Goal: Task Accomplishment & Management: Manage account settings

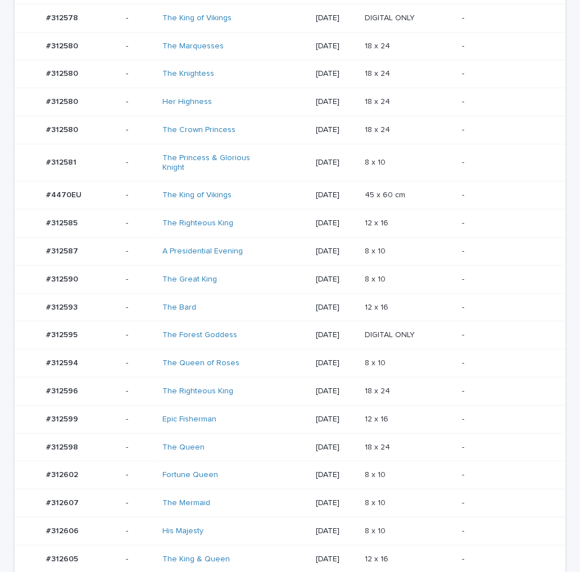
scroll to position [517, 0]
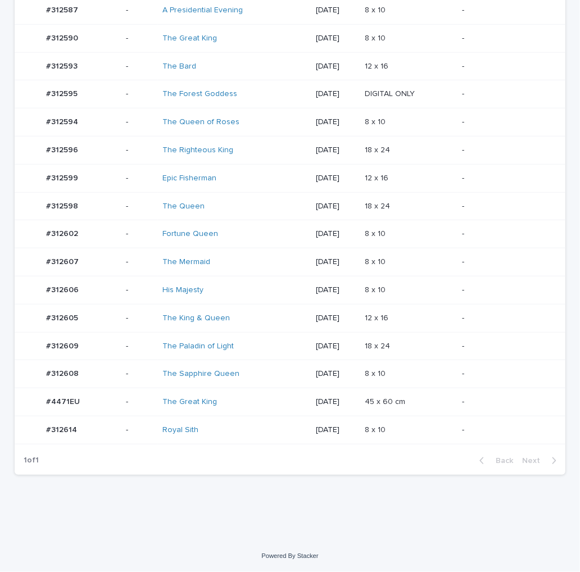
click at [459, 337] on td "-" at bounding box center [512, 346] width 108 height 28
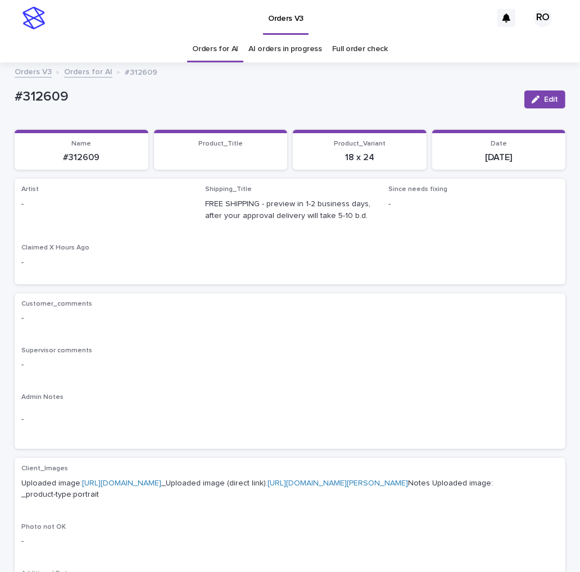
click at [544, 98] on span "Edit" at bounding box center [551, 100] width 14 height 8
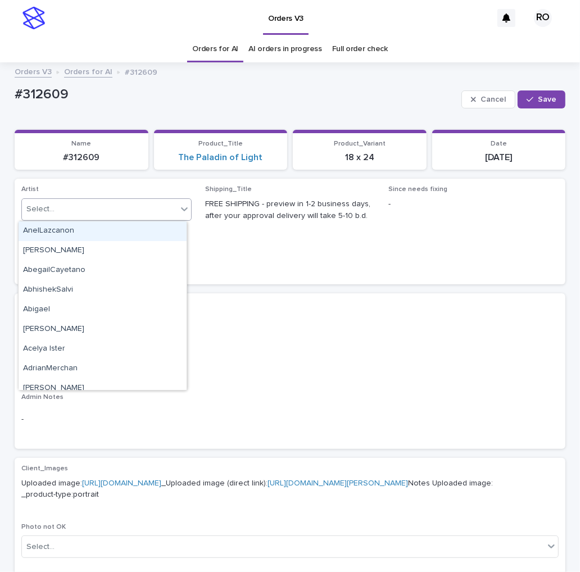
paste input "**********"
type input "**********"
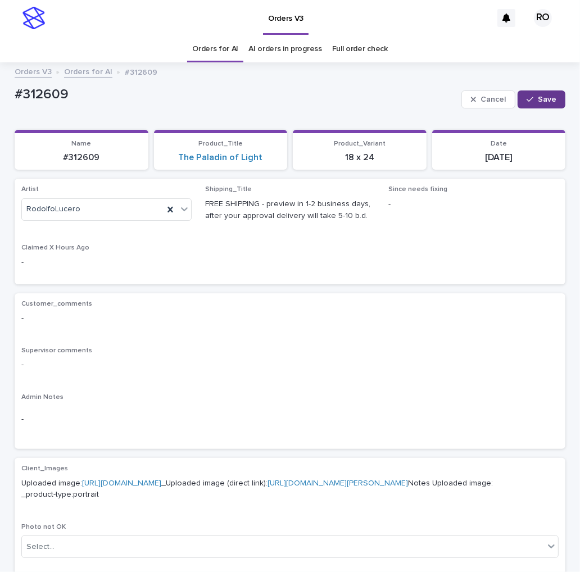
drag, startPoint x: 558, startPoint y: 91, endPoint x: 548, endPoint y: 98, distance: 11.7
click at [555, 93] on button "Save" at bounding box center [542, 100] width 48 height 18
drag, startPoint x: 53, startPoint y: 102, endPoint x: 12, endPoint y: 81, distance: 45.5
click at [0, 103] on html "Orders V3 RO Orders for AI AI orders in progress Full order check Orders V3 Ord…" at bounding box center [290, 286] width 580 height 572
copy p "#312609"
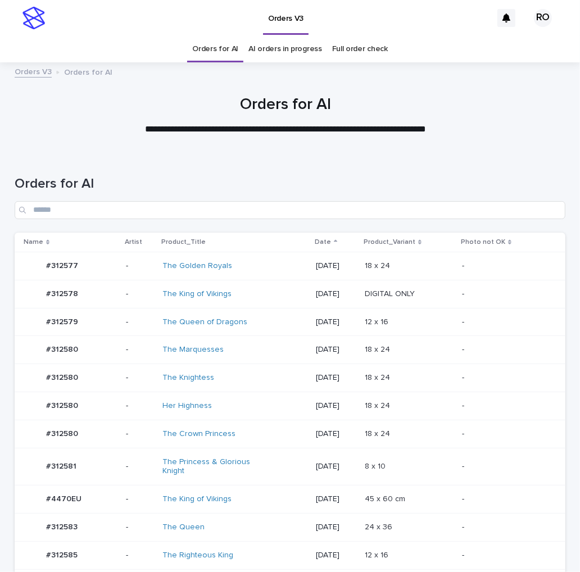
click at [408, 171] on div "Orders for AI" at bounding box center [290, 192] width 551 height 79
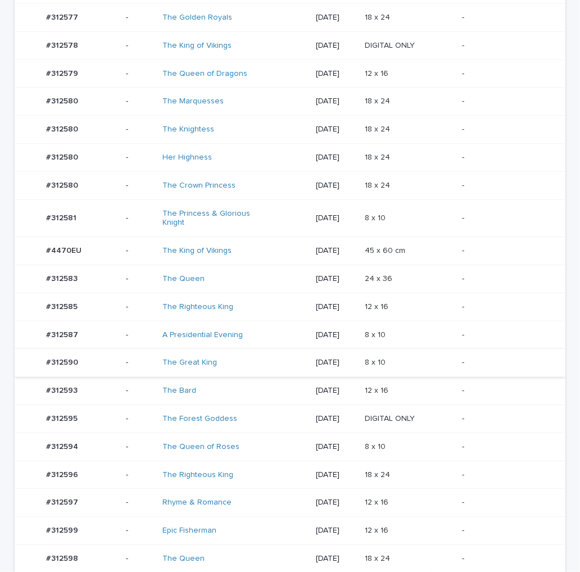
scroll to position [250, 0]
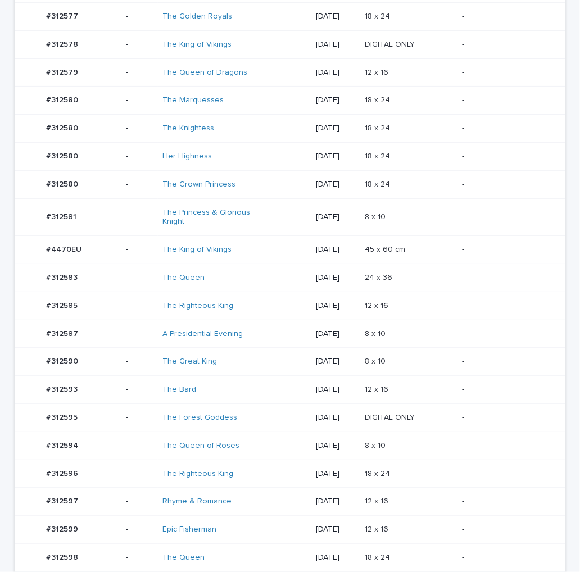
click at [459, 215] on td "-" at bounding box center [512, 217] width 108 height 38
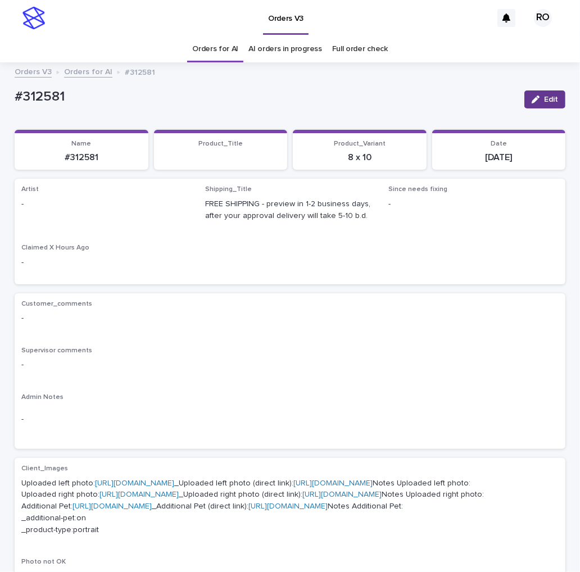
drag, startPoint x: 546, startPoint y: 99, endPoint x: 276, endPoint y: 197, distance: 287.3
click at [544, 101] on span "Edit" at bounding box center [551, 100] width 14 height 8
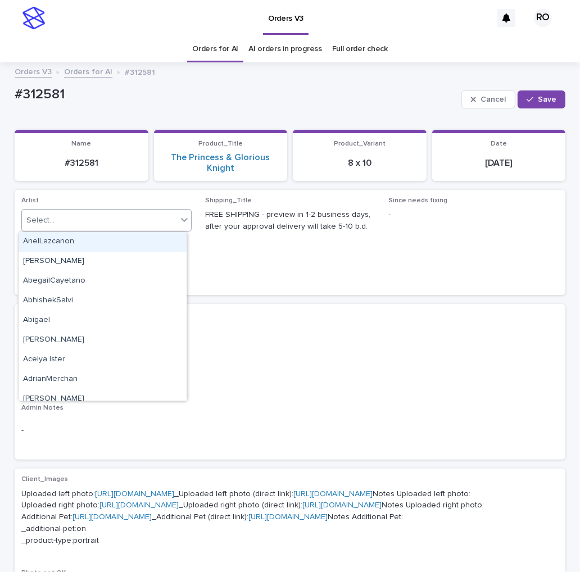
paste input "**********"
type input "**********"
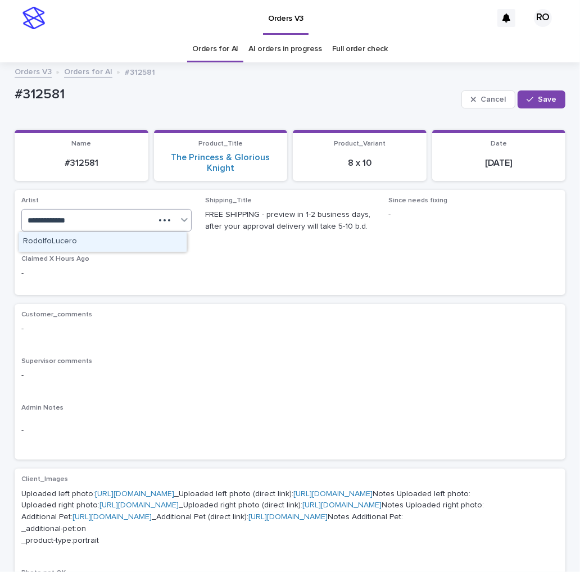
click at [134, 242] on div "RodolfoLucero" at bounding box center [103, 242] width 168 height 20
click at [546, 97] on span "Save" at bounding box center [547, 100] width 19 height 8
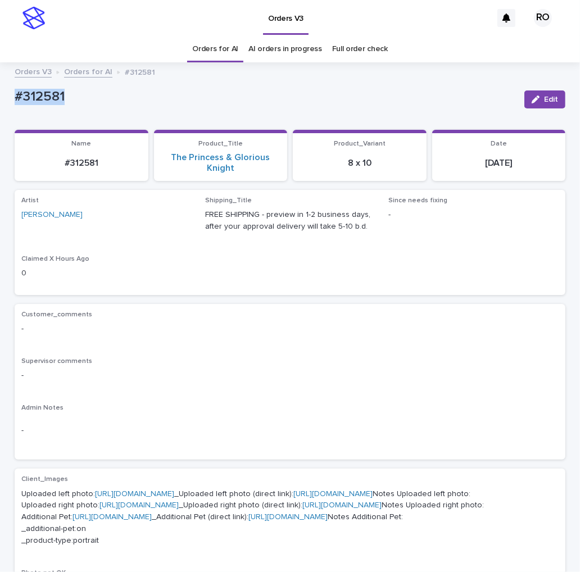
drag, startPoint x: 76, startPoint y: 96, endPoint x: -2, endPoint y: 99, distance: 78.2
click at [0, 99] on html "Orders V3 RO Orders for AI AI orders in progress Full order check Orders V3 Ord…" at bounding box center [290, 286] width 580 height 572
copy p "#312581"
click at [268, 347] on div "Customer_comments - Supervisor comments - Admin Notes -" at bounding box center [289, 382] width 537 height 143
click at [544, 101] on span "Edit" at bounding box center [551, 100] width 14 height 8
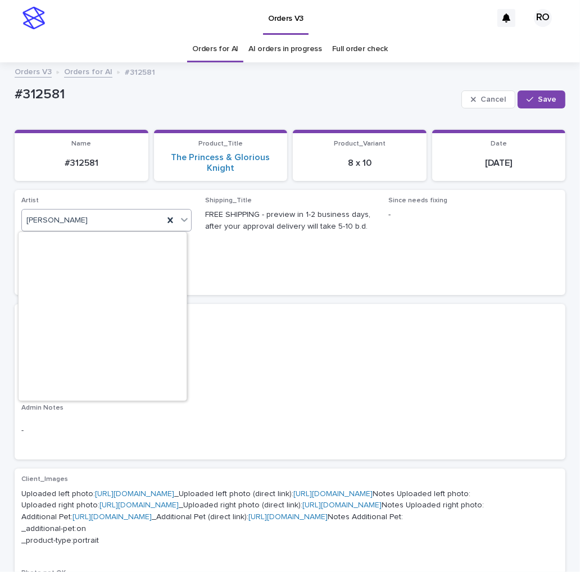
click at [180, 218] on icon at bounding box center [184, 219] width 11 height 11
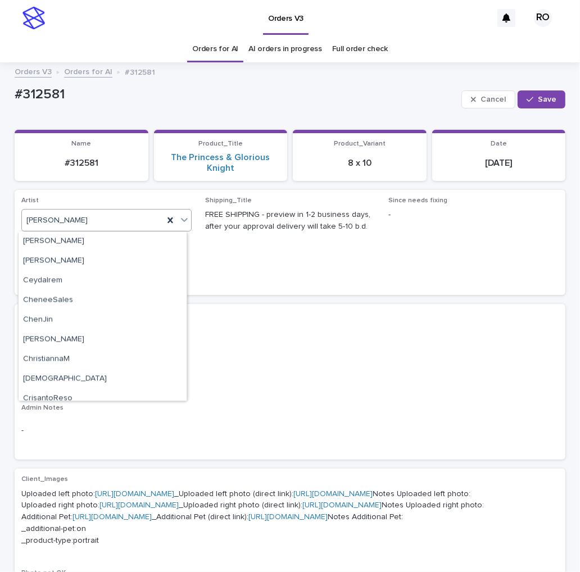
paste input "**********"
type input "**********"
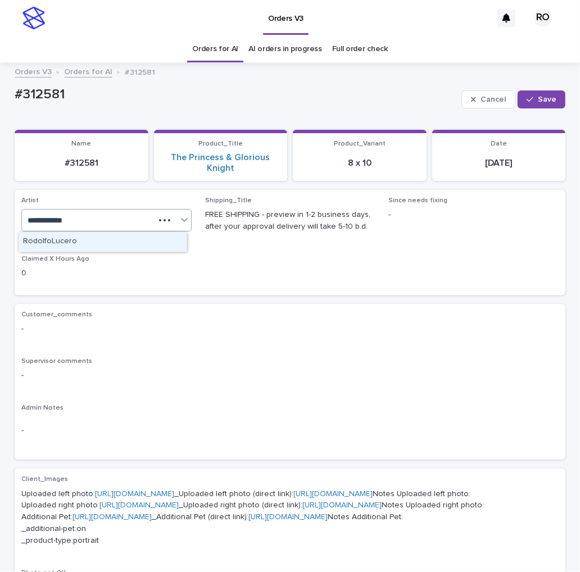
click at [155, 244] on div "RodolfoLucero" at bounding box center [103, 242] width 168 height 20
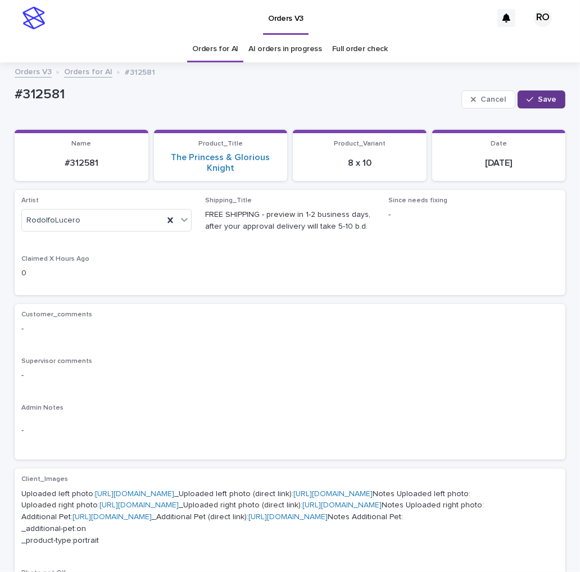
click at [543, 97] on span "Save" at bounding box center [547, 100] width 19 height 8
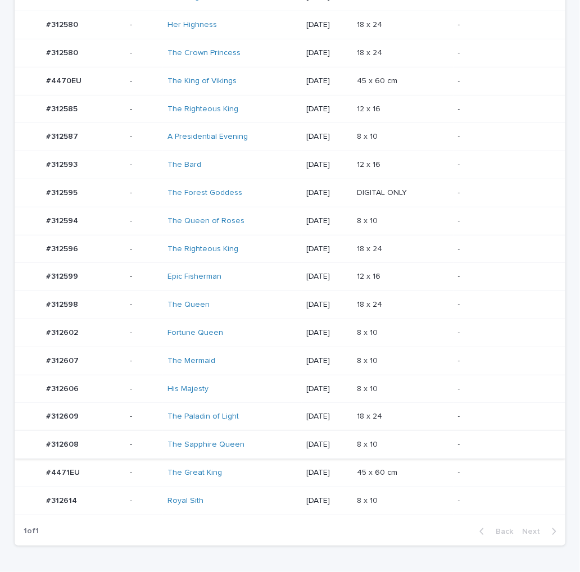
scroll to position [423, 0]
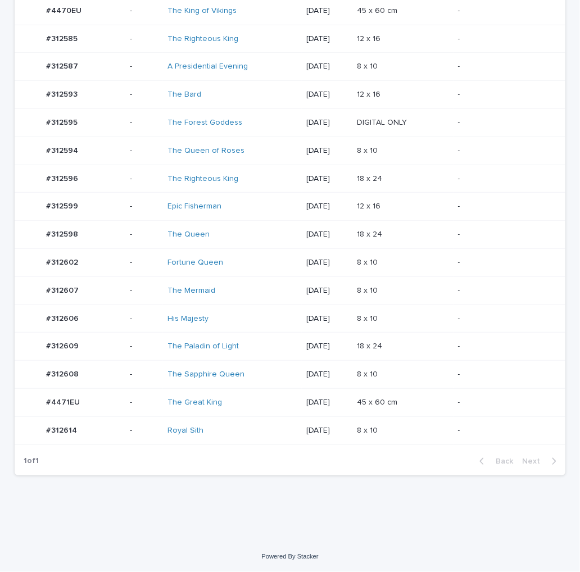
click at [478, 429] on p "-" at bounding box center [502, 431] width 89 height 10
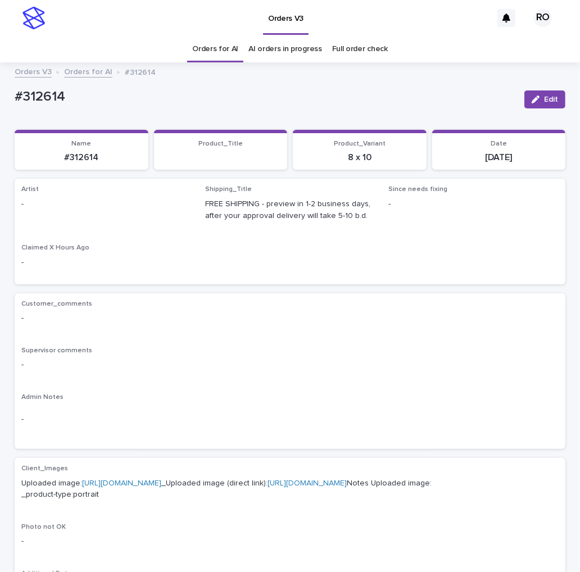
drag, startPoint x: 542, startPoint y: 97, endPoint x: 196, endPoint y: 200, distance: 361.6
click at [544, 98] on span "Edit" at bounding box center [551, 100] width 14 height 8
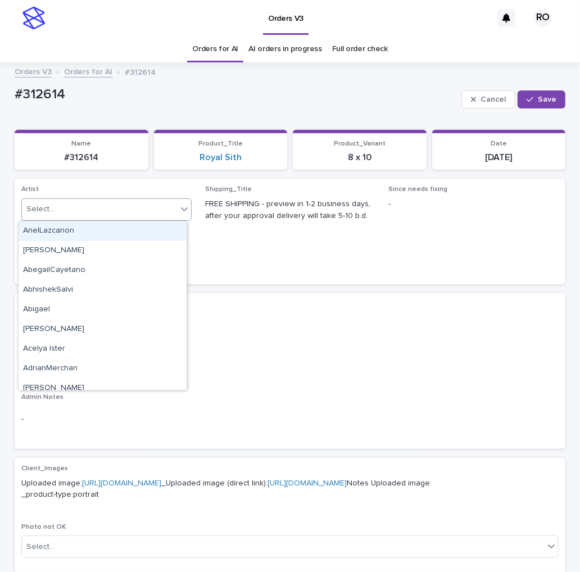
paste input "**********"
type input "**********"
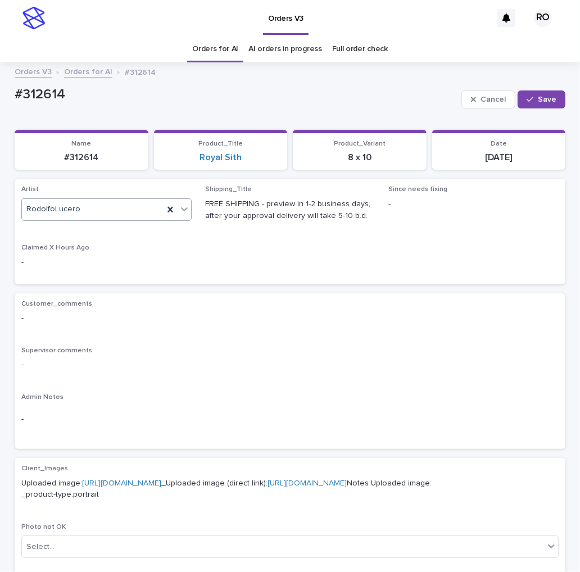
drag, startPoint x: 536, startPoint y: 99, endPoint x: 450, endPoint y: 85, distance: 87.1
click at [538, 98] on span "Save" at bounding box center [547, 100] width 19 height 8
drag, startPoint x: 61, startPoint y: 94, endPoint x: -5, endPoint y: 94, distance: 65.8
click at [0, 94] on html "Orders V3 RO Orders for AI AI orders in progress Full order check Orders V3 Ord…" at bounding box center [290, 286] width 580 height 572
copy p "#312614"
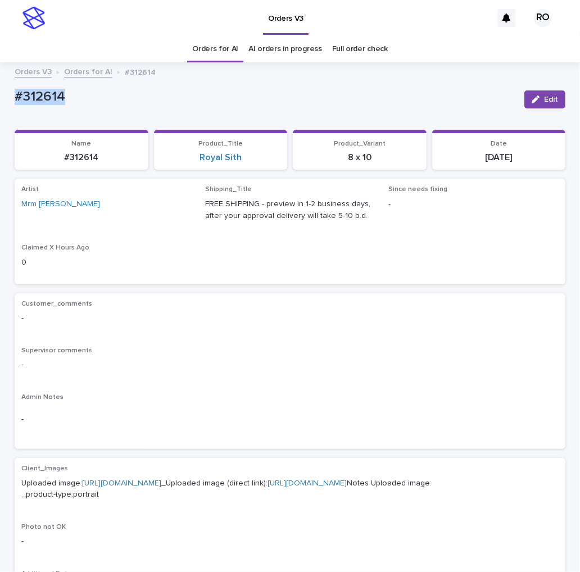
click at [375, 90] on p "#312614" at bounding box center [265, 97] width 501 height 16
click at [544, 97] on span "Edit" at bounding box center [551, 100] width 14 height 8
click at [179, 206] on icon at bounding box center [184, 208] width 11 height 11
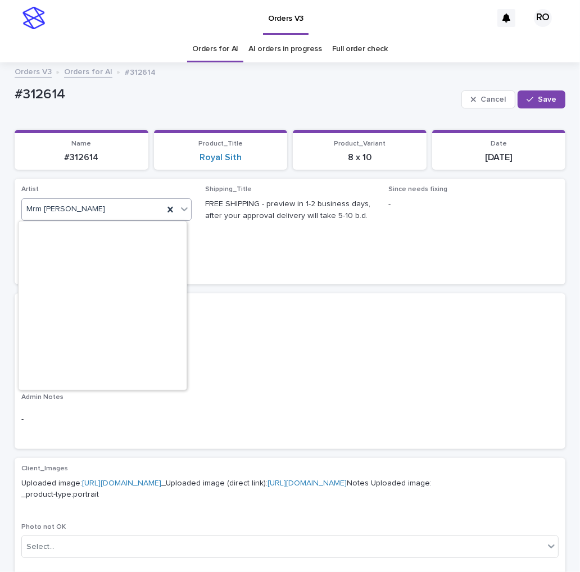
scroll to position [5863, 0]
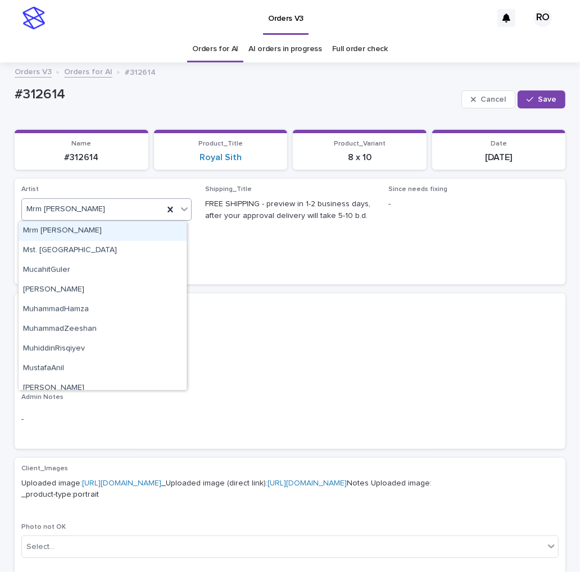
paste input "**********"
type input "**********"
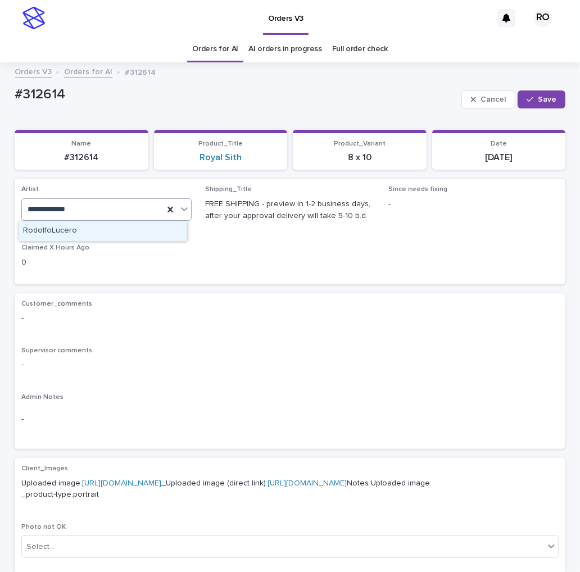
scroll to position [0, 0]
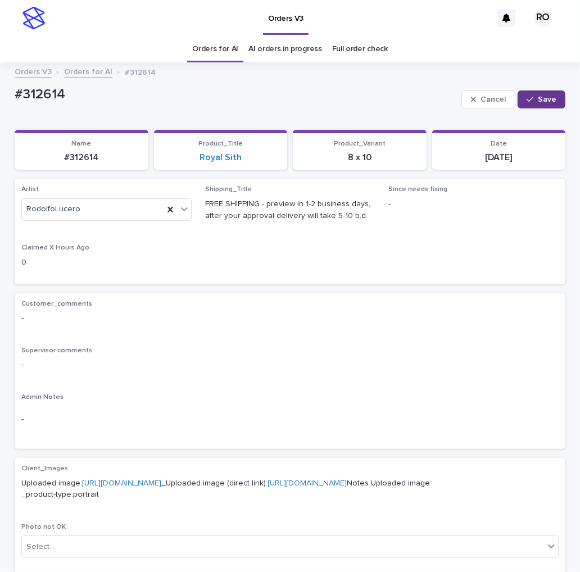
click at [549, 97] on span "Save" at bounding box center [547, 100] width 19 height 8
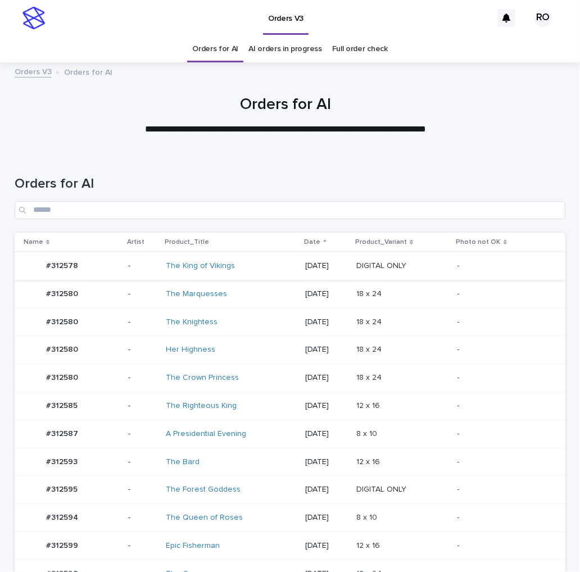
scroll to position [311, 0]
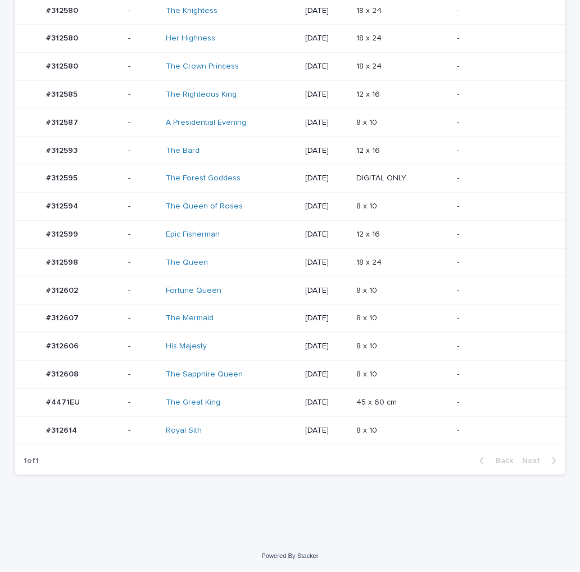
click at [431, 313] on div "8 x 10 8 x 10" at bounding box center [402, 318] width 92 height 19
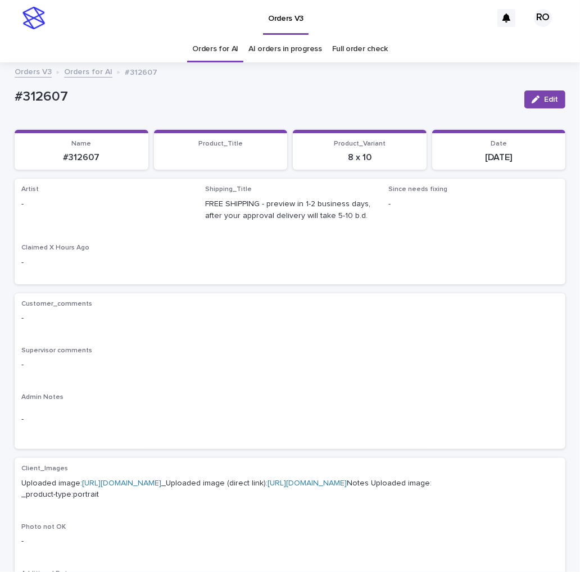
click at [546, 99] on span "Edit" at bounding box center [551, 100] width 14 height 8
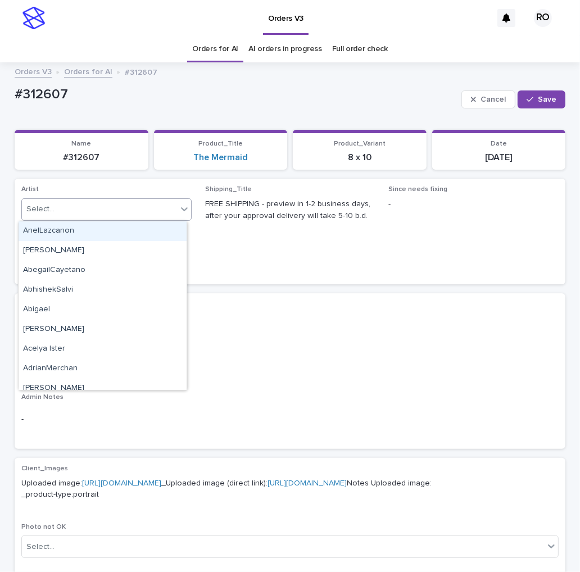
paste input "**********"
type input "**********"
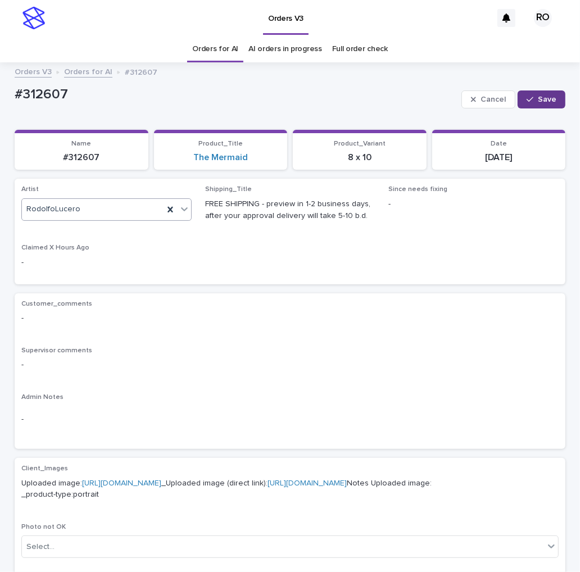
click at [548, 100] on span "Save" at bounding box center [547, 100] width 19 height 8
drag, startPoint x: 74, startPoint y: 96, endPoint x: 30, endPoint y: 93, distance: 43.4
click at [0, 101] on html "Orders V3 RO Orders for AI AI orders in progress Full order check Orders V3 Ord…" at bounding box center [290, 286] width 580 height 572
copy p "#312607"
drag, startPoint x: 286, startPoint y: 314, endPoint x: 287, endPoint y: 308, distance: 5.9
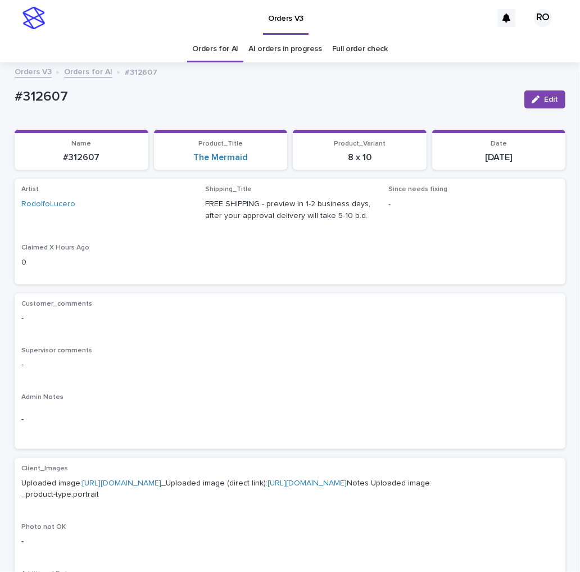
click at [286, 313] on p "-" at bounding box center [289, 319] width 537 height 12
drag, startPoint x: 541, startPoint y: 99, endPoint x: 424, endPoint y: 142, distance: 123.8
click at [544, 99] on span "Edit" at bounding box center [551, 100] width 14 height 8
click at [179, 210] on icon at bounding box center [184, 208] width 11 height 11
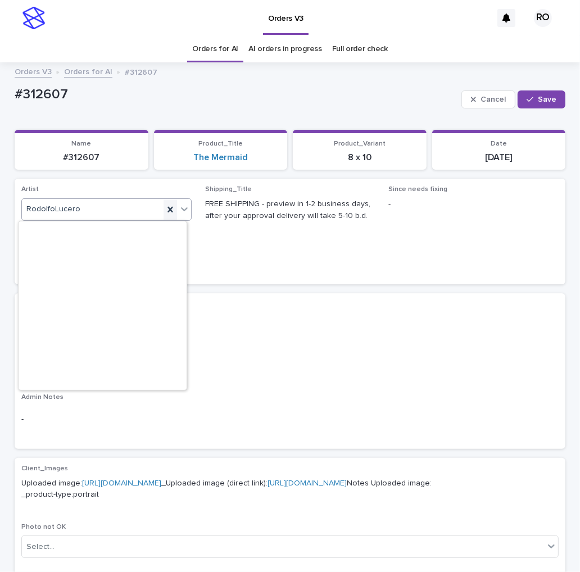
scroll to position [7122, 0]
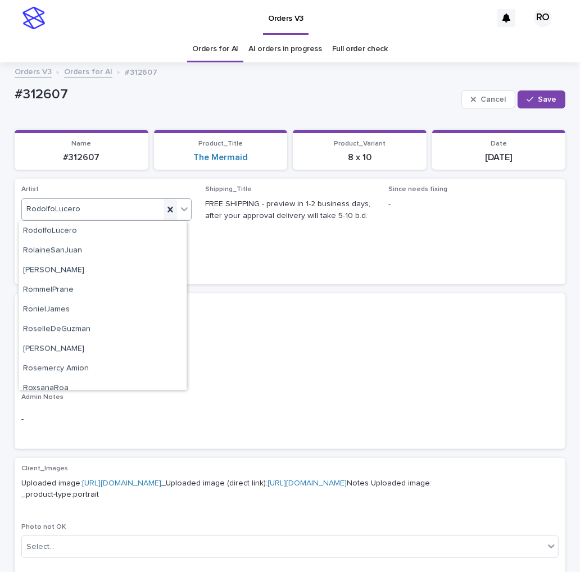
paste input "**********"
type input "**********"
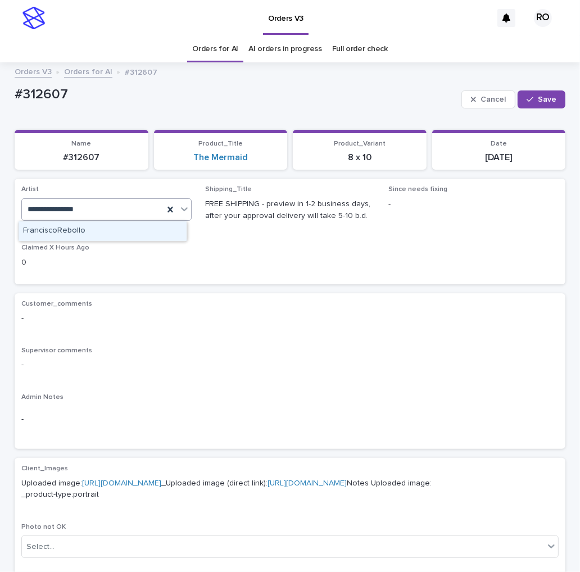
scroll to position [0, 0]
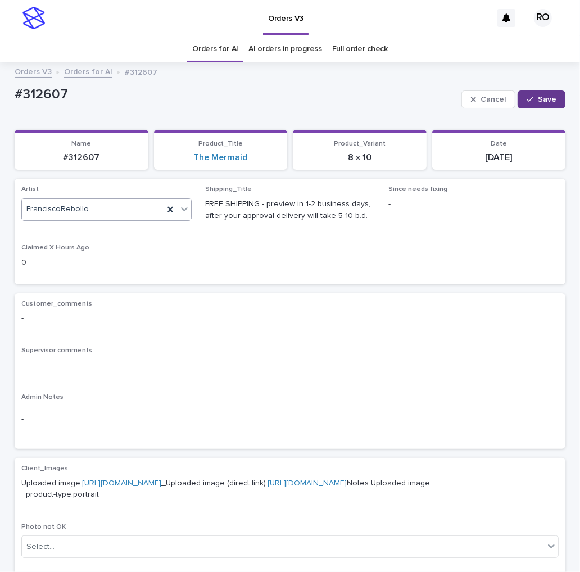
click at [549, 97] on span "Save" at bounding box center [547, 100] width 19 height 8
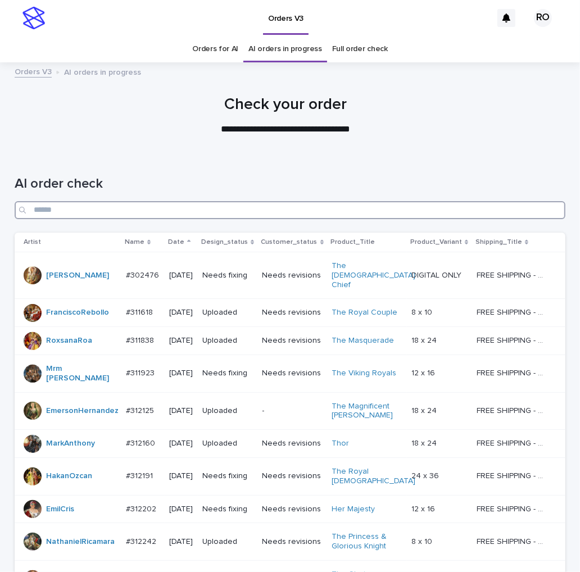
drag, startPoint x: 215, startPoint y: 215, endPoint x: 202, endPoint y: 214, distance: 12.5
click at [215, 214] on input "Search" at bounding box center [290, 210] width 551 height 18
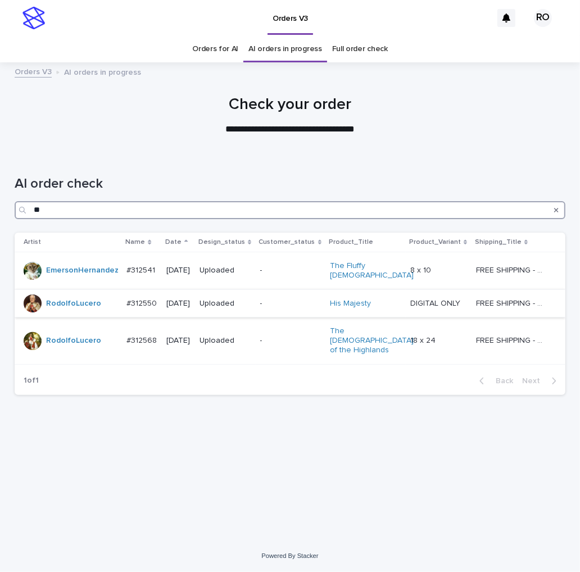
type input "**"
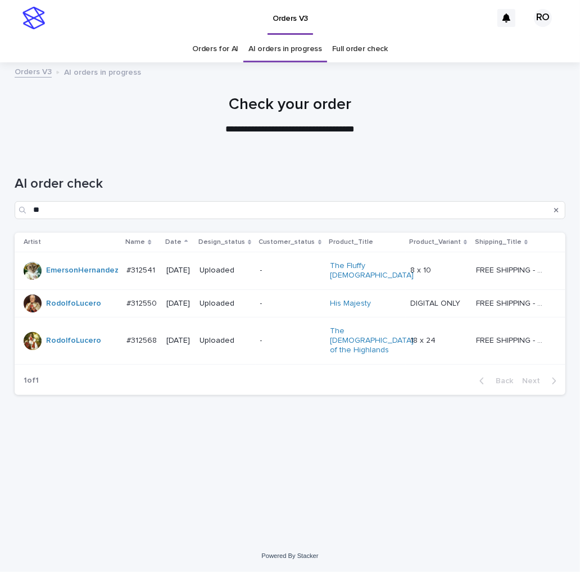
click at [295, 299] on p "-" at bounding box center [290, 304] width 61 height 10
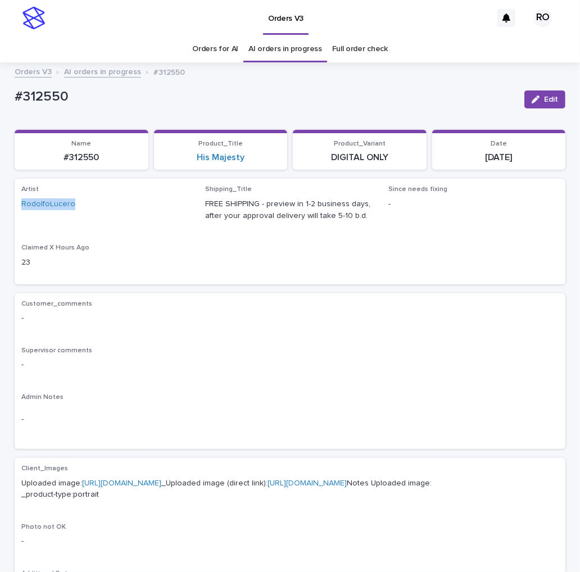
drag, startPoint x: 87, startPoint y: 205, endPoint x: 9, endPoint y: 191, distance: 79.3
click at [3, 210] on div "Loading... Saving… Loading... Saving… #312550 Edit #312550 Edit Sorry, there wa…" at bounding box center [290, 552] width 580 height 967
copy link "RodolfoLucero"
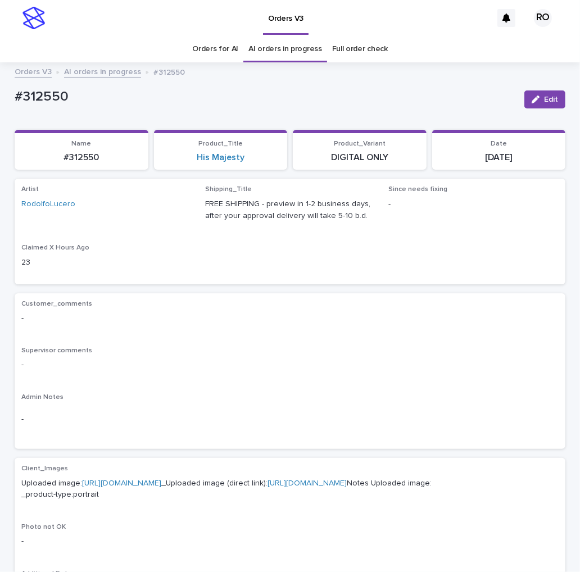
click at [118, 119] on div "Loading... Saving… Loading... Saving… Name #312550 Product_Title His Majesty Pr…" at bounding box center [290, 550] width 551 height 862
drag, startPoint x: 86, startPoint y: 226, endPoint x: 20, endPoint y: 212, distance: 67.7
click at [21, 212] on span "Artist RodolfoLucero" at bounding box center [106, 208] width 170 height 45
copy link "RodolfoLucero"
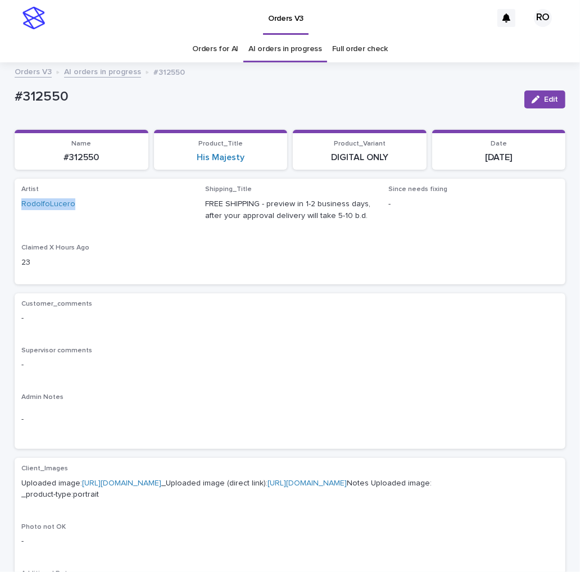
copy link "RodolfoLucero"
drag, startPoint x: 550, startPoint y: 214, endPoint x: 481, endPoint y: 150, distance: 94.3
click at [543, 209] on div "Since needs fixing -" at bounding box center [473, 202] width 170 height 33
drag, startPoint x: 82, startPoint y: 97, endPoint x: 3, endPoint y: 96, distance: 79.3
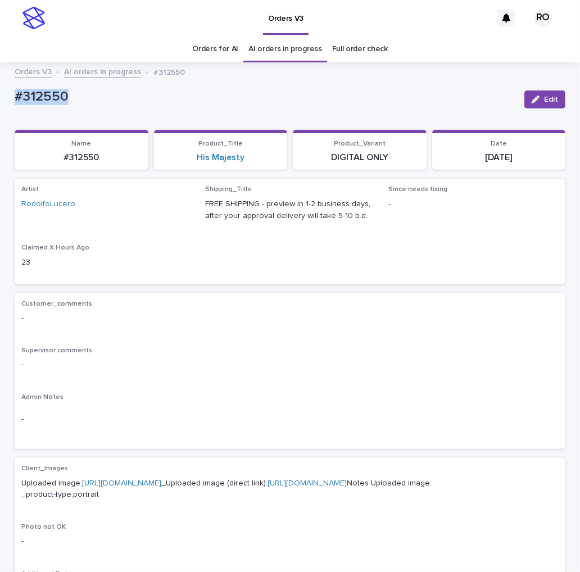
click at [3, 96] on div "Loading... Saving… Loading... Saving… #312550 Edit #312550 Edit Sorry, there wa…" at bounding box center [290, 552] width 580 height 967
copy p "#312550"
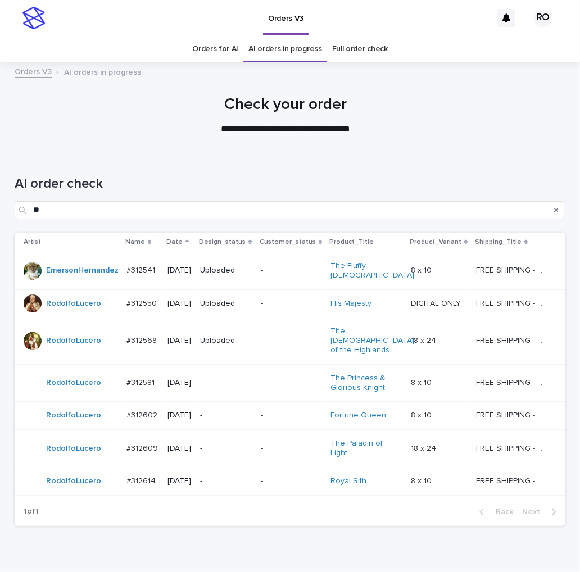
click at [286, 411] on p "-" at bounding box center [291, 416] width 61 height 10
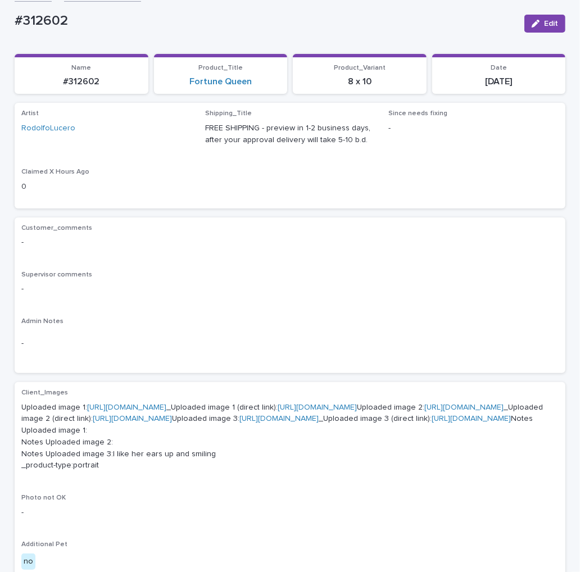
scroll to position [250, 0]
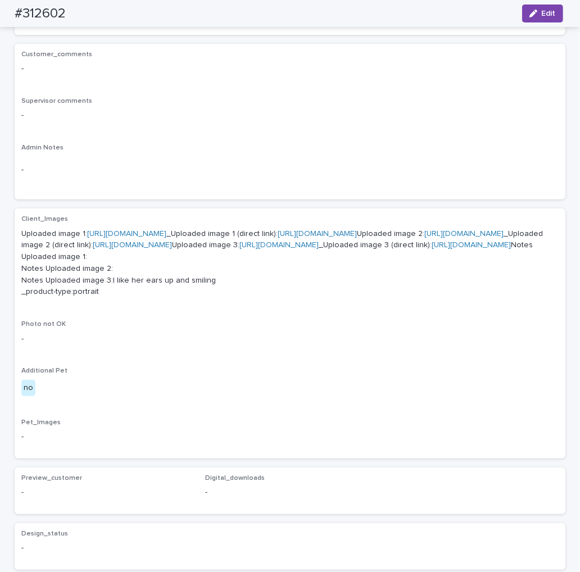
click at [166, 234] on link "https://cdn.shopify.com-uploadkit.app/s/files/1/0033/4807/0511/files/download.h…" at bounding box center [126, 234] width 79 height 8
click at [424, 238] on link "https://cdn.shopify.com-uploadkit.app/s/files/1/0033/4807/0511/files/download.h…" at bounding box center [463, 234] width 79 height 8
click at [239, 249] on link "https://cdn.shopify.com-uploadkit.app/s/files/1/0033/4807/0511/files/download.h…" at bounding box center [278, 245] width 79 height 8
click at [152, 228] on p "Uploaded image 1: https://cdn.shopify.com-uploadkit.app/s/files/1/0033/4807/051…" at bounding box center [289, 263] width 537 height 70
click at [150, 234] on link "https://cdn.shopify.com-uploadkit.app/s/files/1/0033/4807/0511/files/download.h…" at bounding box center [126, 234] width 79 height 8
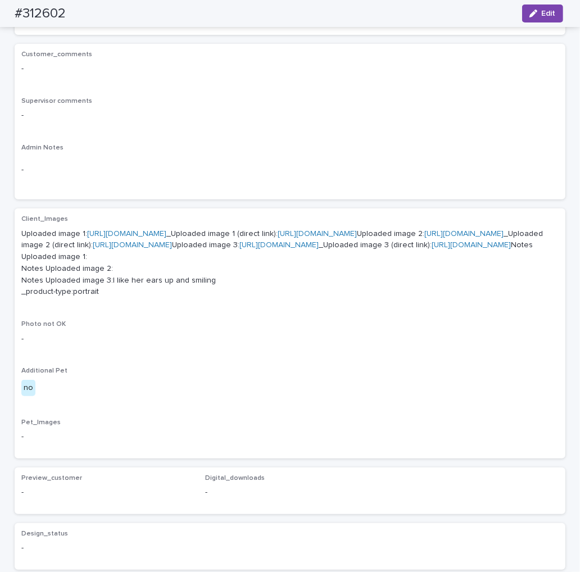
click at [424, 238] on link "https://cdn.shopify.com-uploadkit.app/s/files/1/0033/4807/0511/files/download.h…" at bounding box center [463, 234] width 79 height 8
click at [239, 249] on link "https://cdn.shopify.com-uploadkit.app/s/files/1/0033/4807/0511/files/download.h…" at bounding box center [278, 245] width 79 height 8
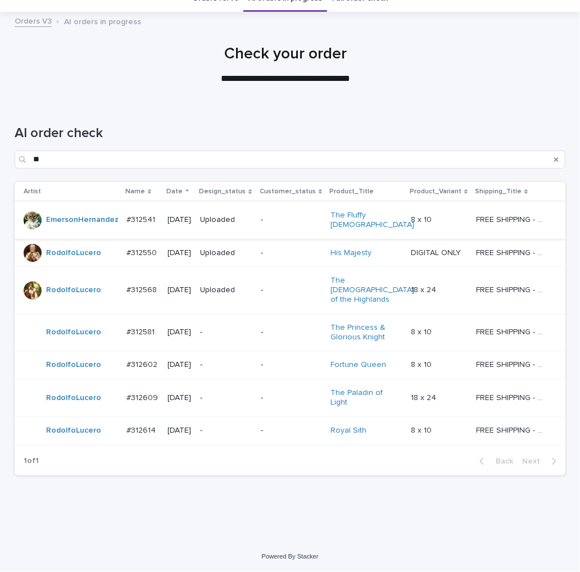
scroll to position [21, 0]
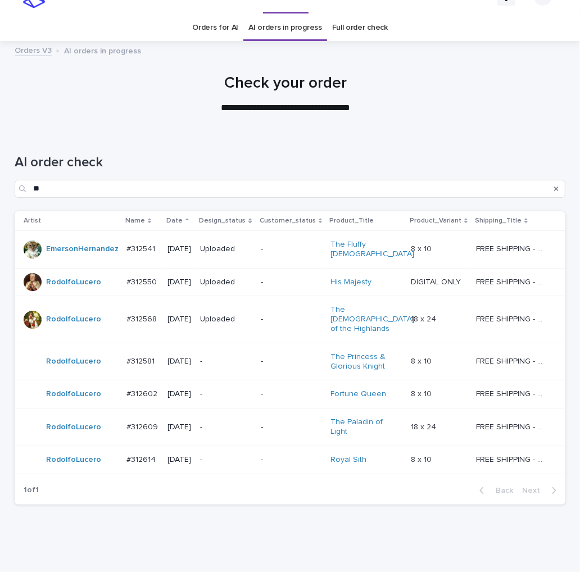
click at [519, 54] on div "Orders V3 AI orders in progress" at bounding box center [290, 51] width 562 height 16
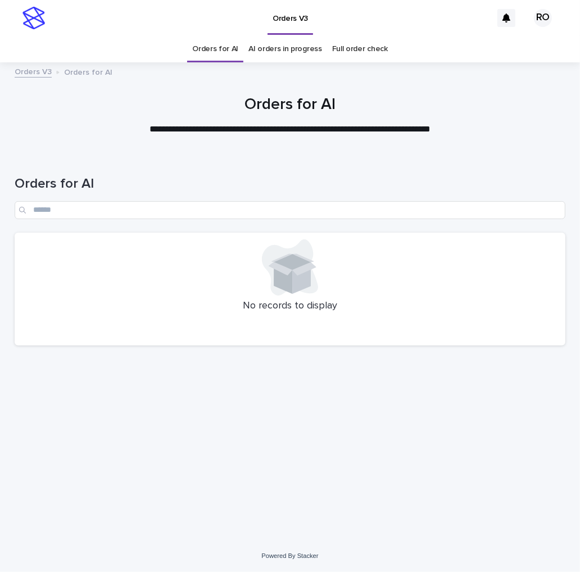
drag, startPoint x: 519, startPoint y: 116, endPoint x: 400, endPoint y: 90, distance: 122.6
click at [516, 114] on div "**********" at bounding box center [290, 116] width 562 height 40
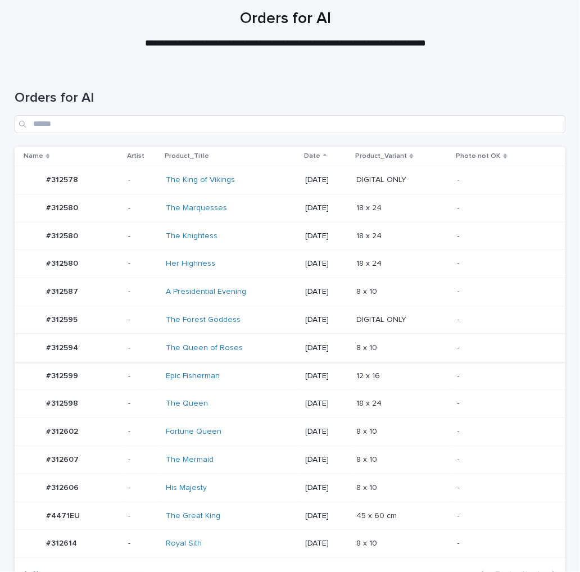
scroll to position [199, 0]
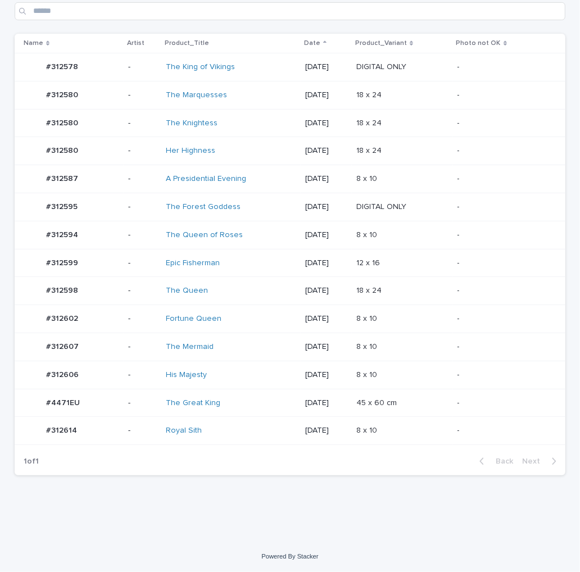
click at [463, 293] on p "-" at bounding box center [503, 291] width 90 height 10
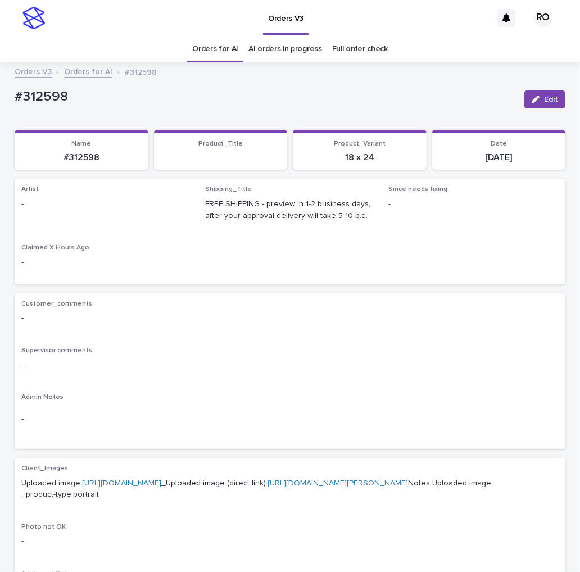
drag, startPoint x: 537, startPoint y: 99, endPoint x: 214, endPoint y: 193, distance: 337.3
click at [536, 99] on div "button" at bounding box center [538, 100] width 12 height 8
click at [149, 206] on div "Select..." at bounding box center [88, 209] width 133 height 19
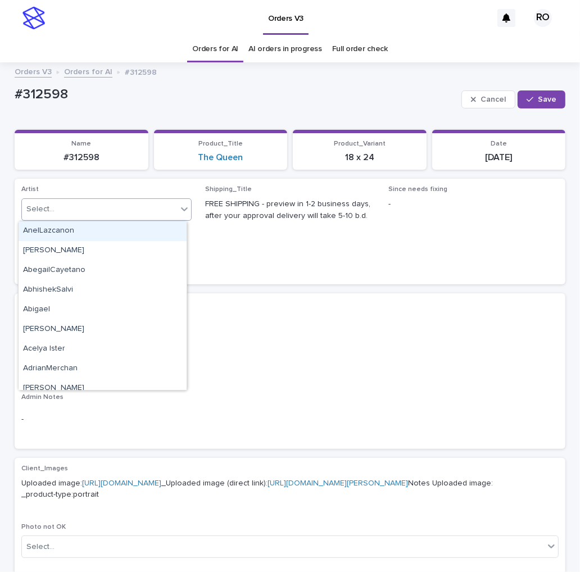
paste input "**********"
type input "**********"
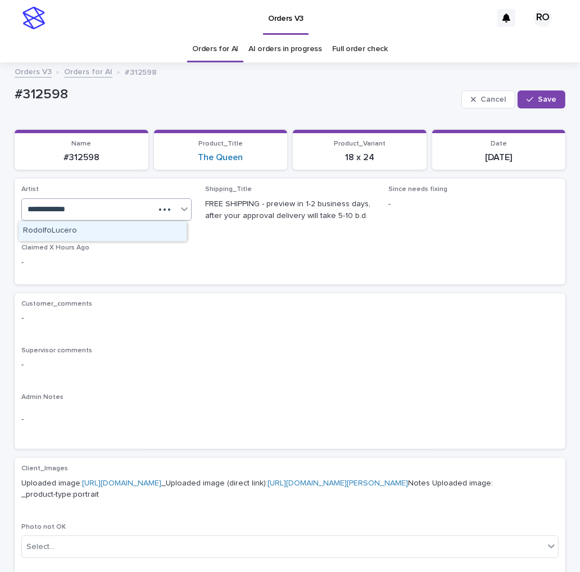
click at [113, 234] on div "RodolfoLucero" at bounding box center [103, 231] width 168 height 20
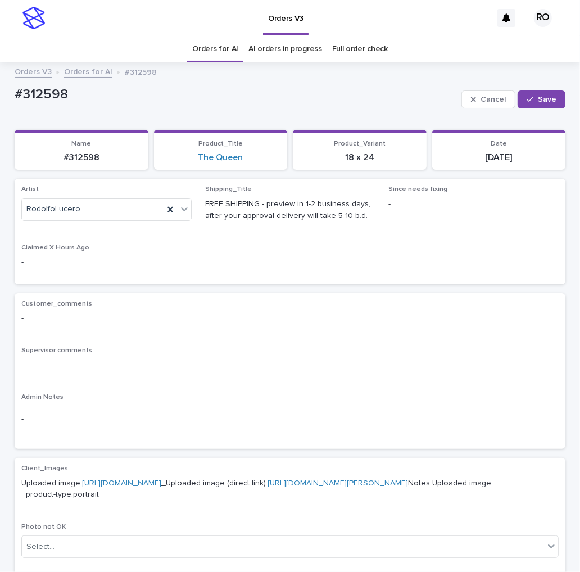
drag, startPoint x: 533, startPoint y: 94, endPoint x: 498, endPoint y: 87, distance: 35.6
click at [532, 94] on button "Save" at bounding box center [542, 100] width 48 height 18
drag, startPoint x: 92, startPoint y: 102, endPoint x: 1, endPoint y: 85, distance: 93.2
click at [15, 94] on p "#312598" at bounding box center [265, 97] width 501 height 16
copy p "#312598"
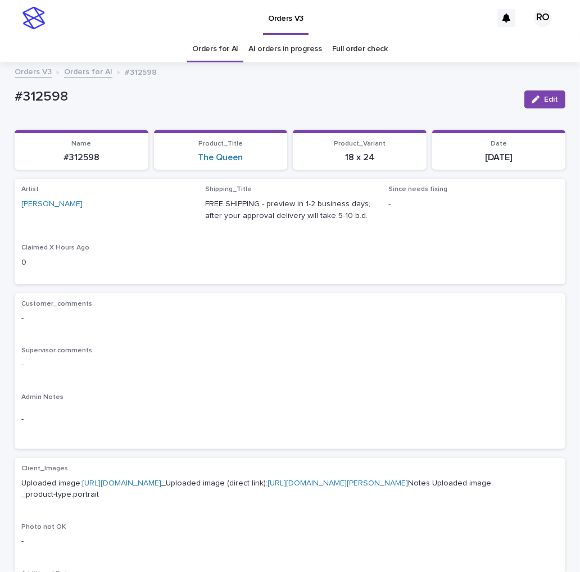
click at [278, 411] on div "-" at bounding box center [289, 420] width 537 height 28
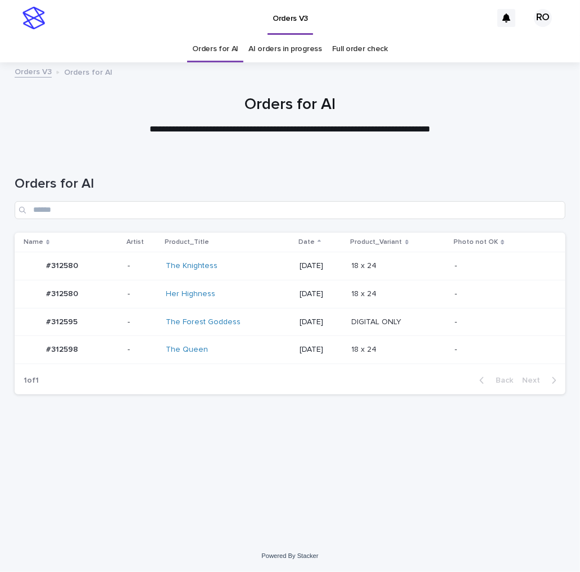
click at [468, 260] on div "-" at bounding box center [501, 265] width 93 height 12
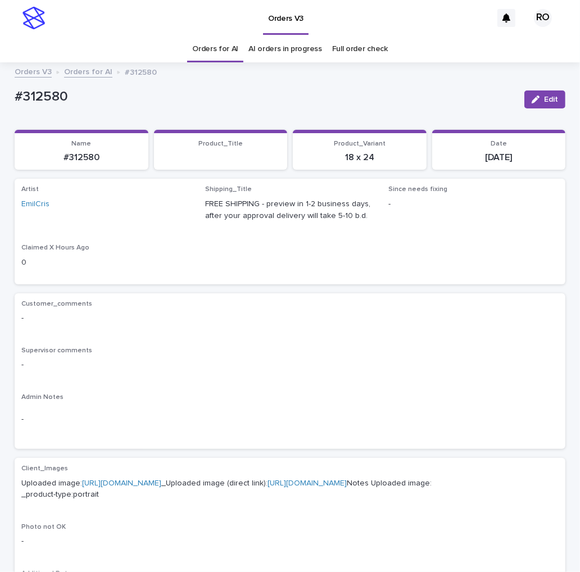
click at [537, 102] on button "Edit" at bounding box center [544, 100] width 41 height 18
click at [211, 47] on link "Orders for AI" at bounding box center [215, 49] width 46 height 26
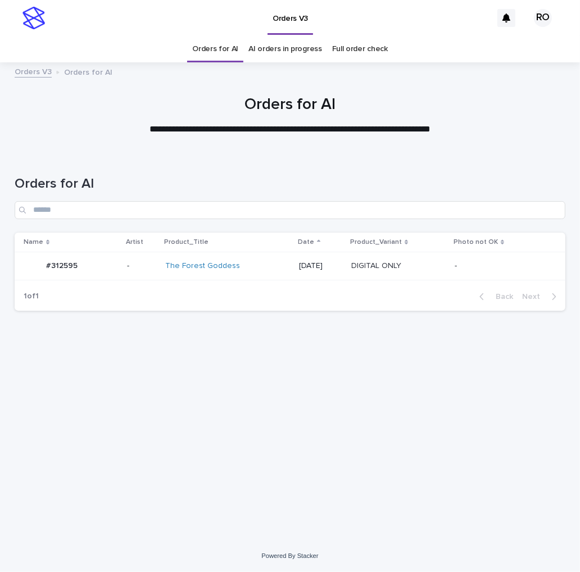
drag, startPoint x: 463, startPoint y: 305, endPoint x: 456, endPoint y: 305, distance: 6.7
click at [464, 305] on div "1 of 1 Back Next" at bounding box center [290, 297] width 551 height 28
click at [444, 265] on p at bounding box center [398, 266] width 94 height 10
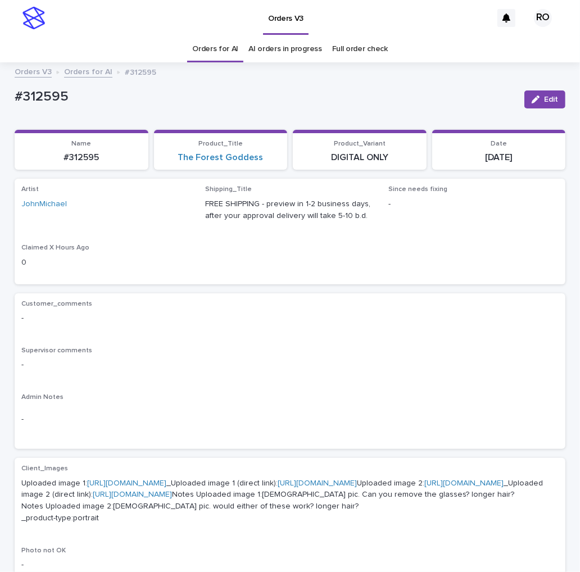
click at [349, 289] on div "Loading... Saving… Artist JohnMichael Shipping_Title FREE SHIPPING - preview in…" at bounding box center [290, 236] width 551 height 114
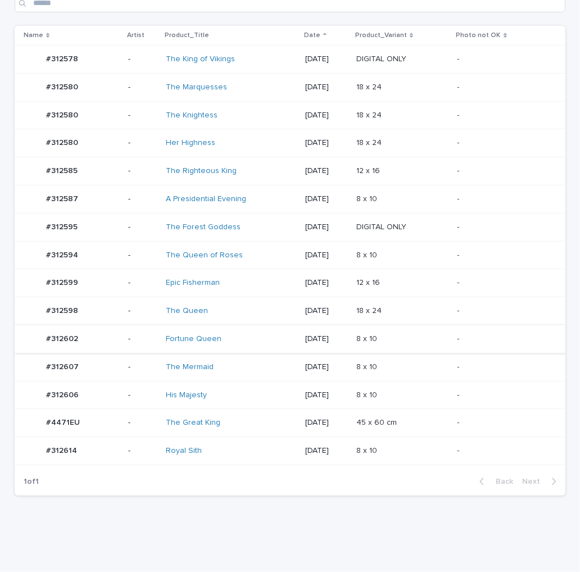
scroll to position [227, 0]
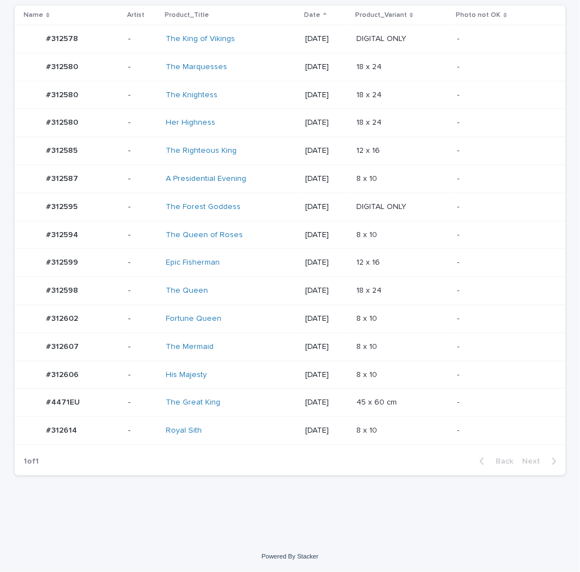
click at [434, 310] on div "8 x 10 8 x 10" at bounding box center [402, 319] width 92 height 19
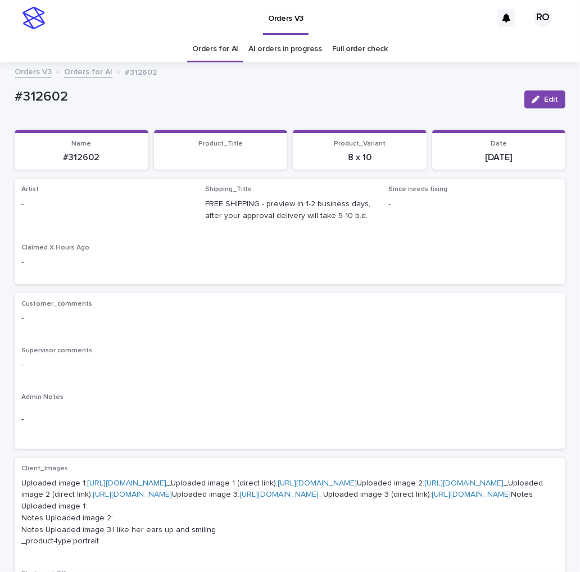
click at [544, 97] on span "Edit" at bounding box center [551, 100] width 14 height 8
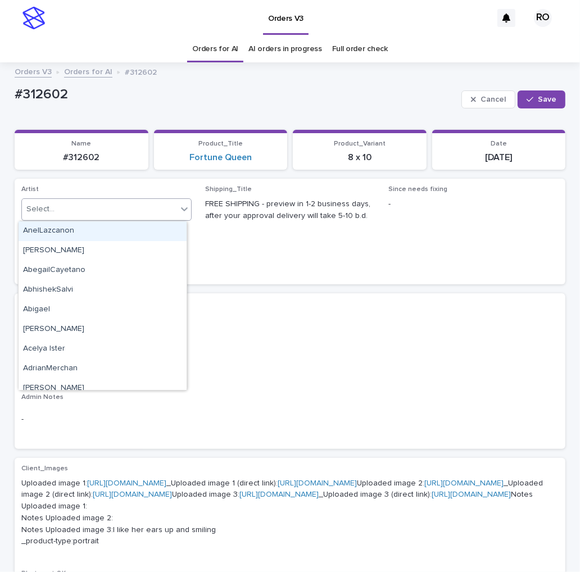
click at [170, 207] on div "Select..." at bounding box center [99, 209] width 155 height 19
paste input "**********"
type input "**********"
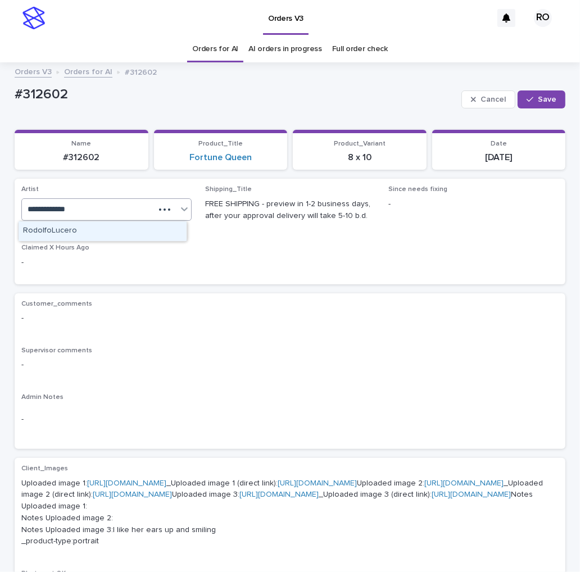
click at [148, 232] on div "RodolfoLucero" at bounding box center [103, 231] width 168 height 20
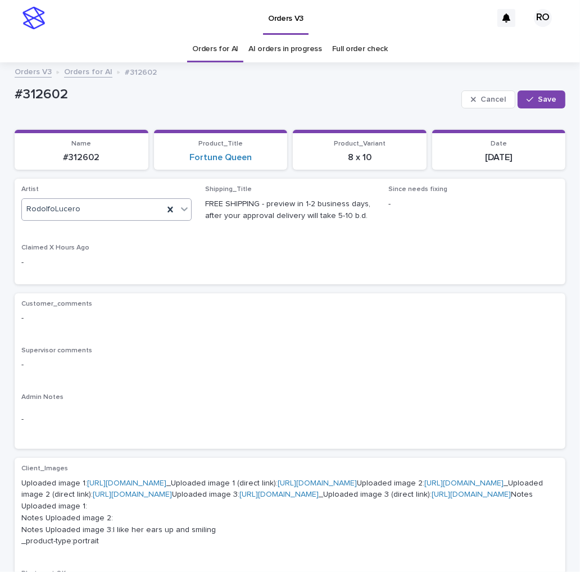
click at [540, 98] on span "Save" at bounding box center [547, 100] width 19 height 8
drag, startPoint x: 74, startPoint y: 96, endPoint x: 25, endPoint y: 92, distance: 49.0
click at [9, 99] on div "Loading... Saving… Loading... Saving… #312602 Edit #312602 Edit Sorry, there wa…" at bounding box center [290, 540] width 562 height 942
copy p "#312602"
click at [327, 322] on p "-" at bounding box center [289, 319] width 537 height 12
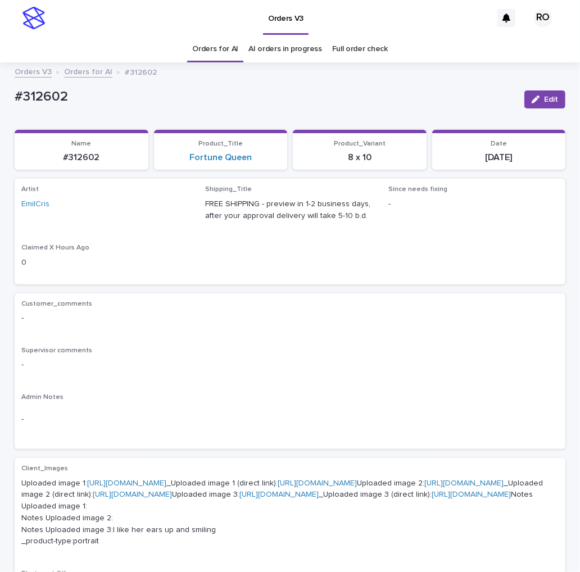
drag, startPoint x: 543, startPoint y: 96, endPoint x: 311, endPoint y: 142, distance: 236.7
click at [544, 93] on button "Edit" at bounding box center [544, 100] width 41 height 18
click at [171, 209] on div at bounding box center [170, 210] width 13 height 20
paste input "**********"
type input "**********"
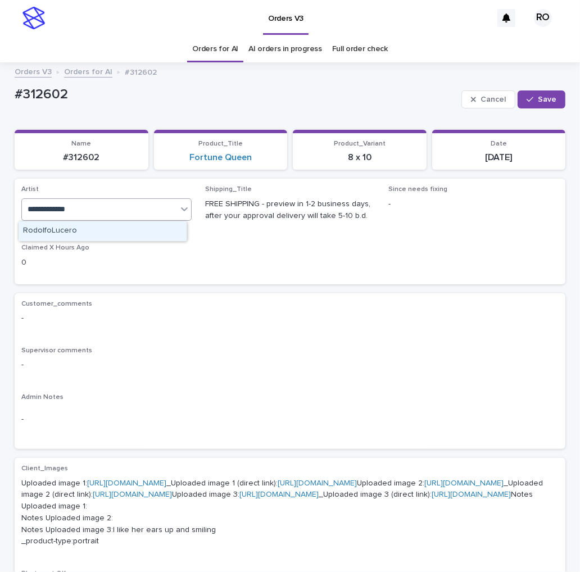
click at [137, 229] on div "RodolfoLucero" at bounding box center [103, 231] width 168 height 20
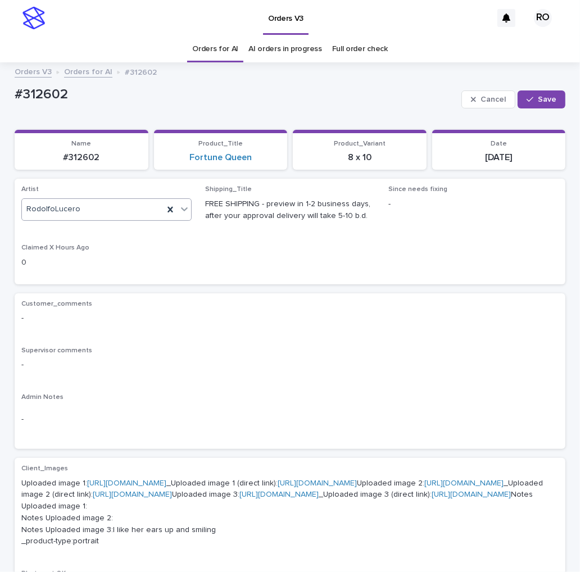
click at [540, 101] on span "Save" at bounding box center [547, 100] width 19 height 8
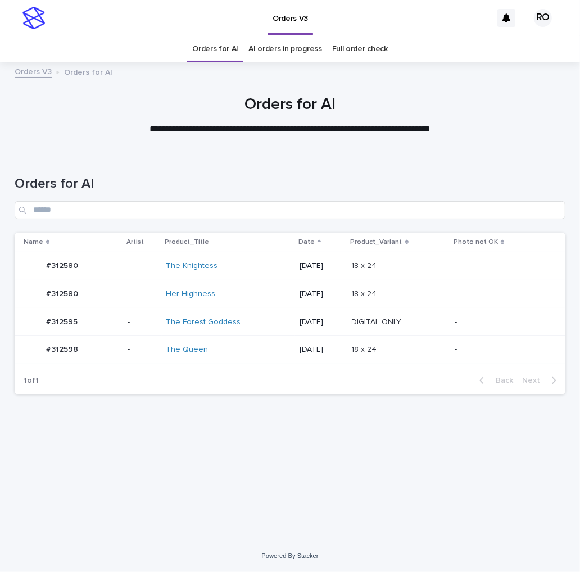
click at [474, 318] on p "-" at bounding box center [501, 323] width 93 height 10
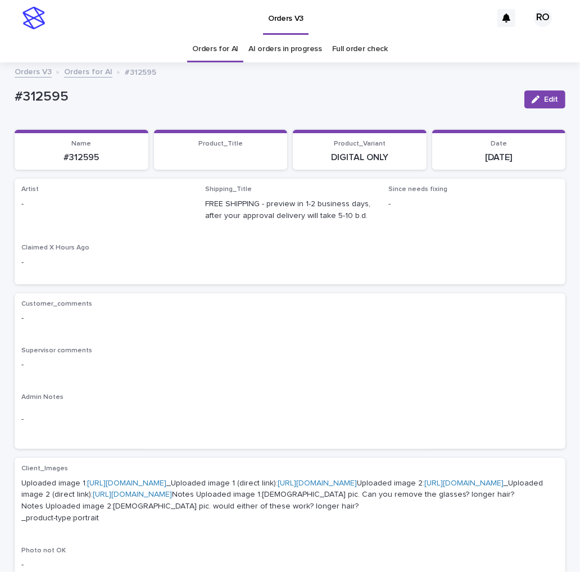
click at [546, 97] on span "Edit" at bounding box center [551, 100] width 14 height 8
click at [155, 204] on div "Select..." at bounding box center [88, 209] width 133 height 19
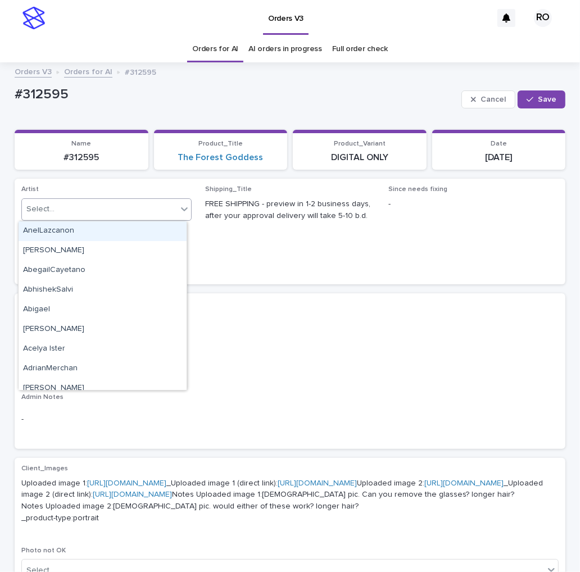
paste input "**********"
type input "**********"
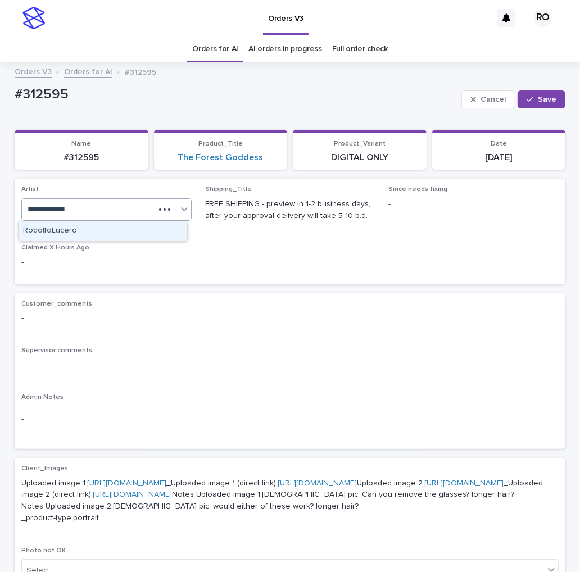
click at [143, 233] on div "RodolfoLucero" at bounding box center [103, 231] width 168 height 20
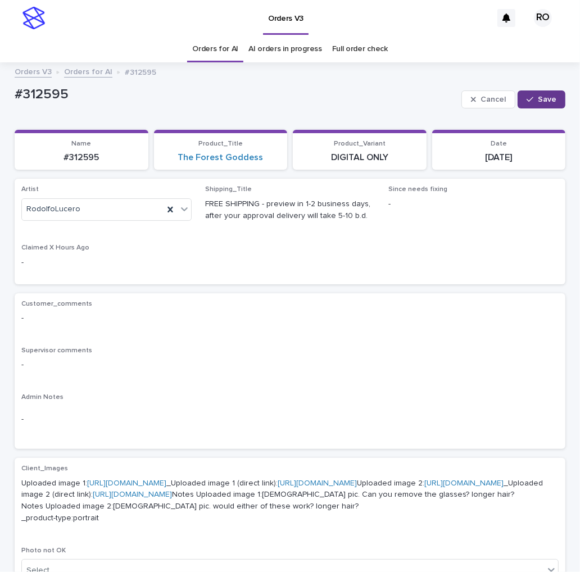
click at [544, 96] on span "Save" at bounding box center [547, 100] width 19 height 8
drag, startPoint x: 92, startPoint y: 98, endPoint x: -5, endPoint y: 103, distance: 96.8
click at [0, 103] on html "Orders V3 RO Orders for AI AI orders in progress Full order check Orders V3 Ord…" at bounding box center [290, 286] width 580 height 572
copy p "#312595"
drag, startPoint x: 312, startPoint y: 380, endPoint x: 312, endPoint y: 373, distance: 6.7
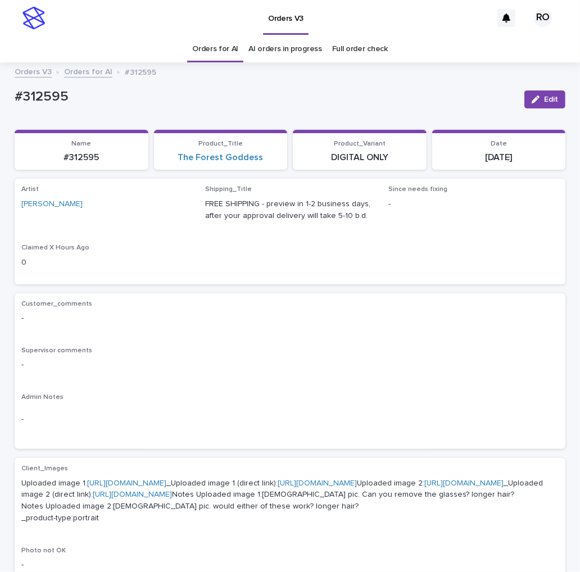
click at [311, 379] on div "Customer_comments - Supervisor comments - Admin Notes -" at bounding box center [289, 371] width 537 height 143
click at [545, 99] on span "Edit" at bounding box center [551, 100] width 14 height 8
click at [170, 206] on icon at bounding box center [170, 209] width 11 height 11
paste input "**********"
type input "**********"
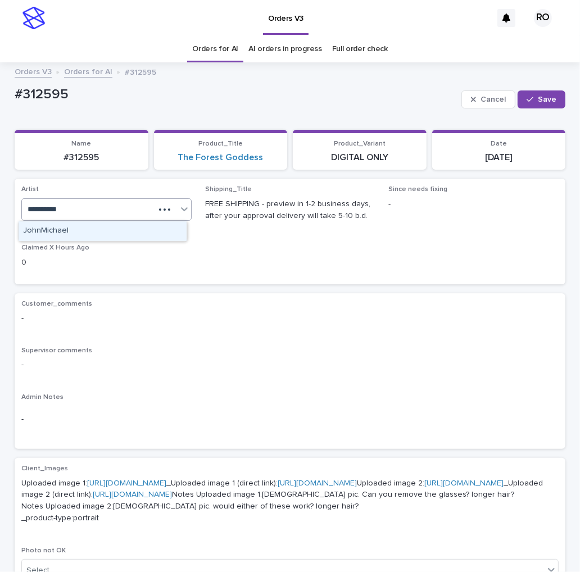
drag, startPoint x: 145, startPoint y: 233, endPoint x: 178, endPoint y: 220, distance: 35.1
click at [148, 234] on div "JohnMichael" at bounding box center [103, 231] width 168 height 20
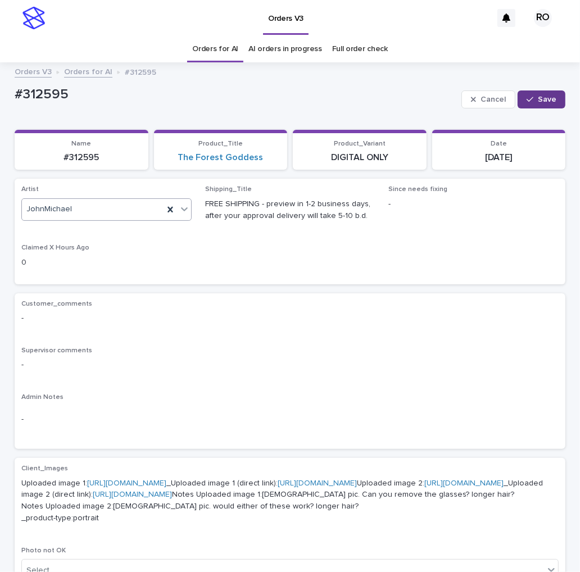
drag, startPoint x: 542, startPoint y: 102, endPoint x: 520, endPoint y: 103, distance: 21.9
click at [541, 102] on span "Save" at bounding box center [547, 100] width 19 height 8
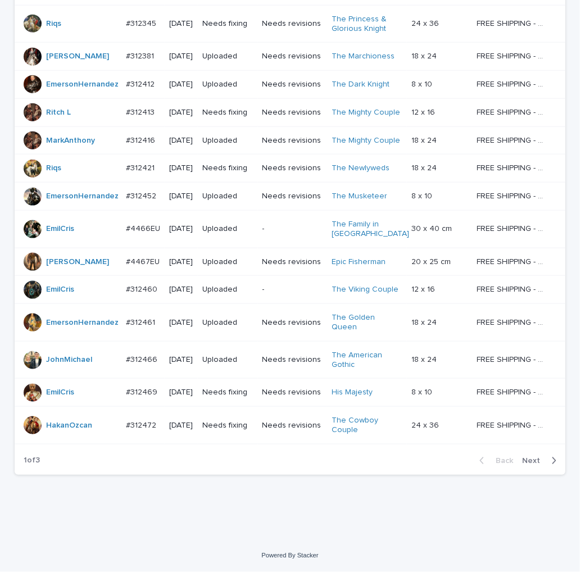
scroll to position [874, 0]
click at [522, 458] on span "Next" at bounding box center [534, 461] width 25 height 8
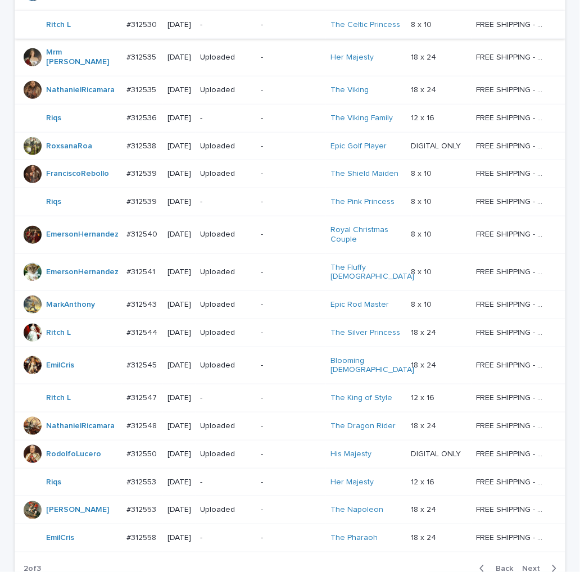
scroll to position [685, 0]
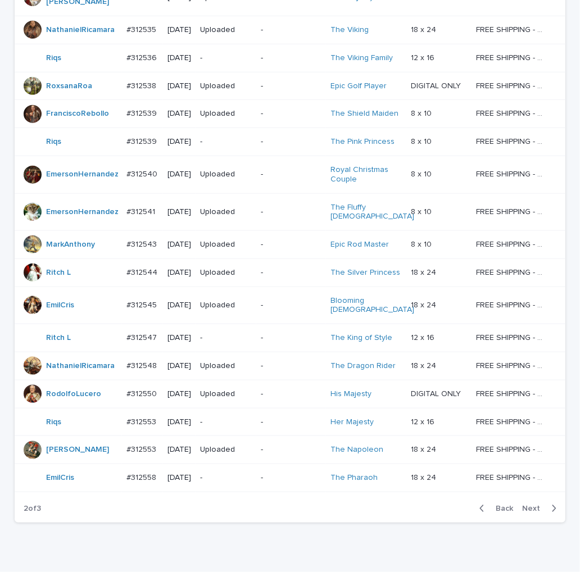
click at [532, 505] on span "Next" at bounding box center [534, 509] width 25 height 8
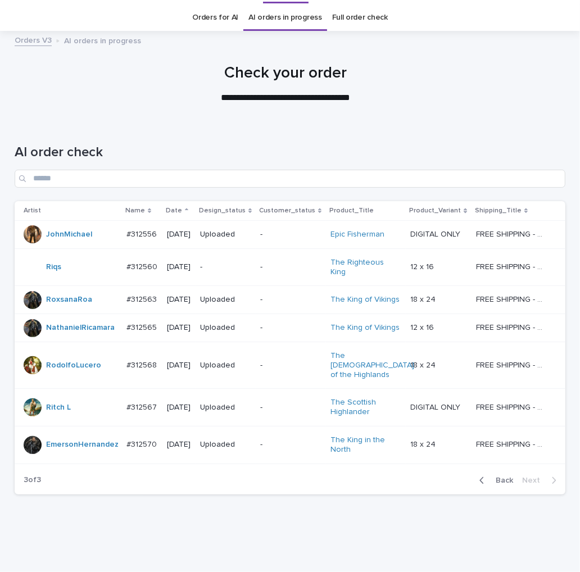
click at [500, 477] on span "Back" at bounding box center [501, 481] width 24 height 8
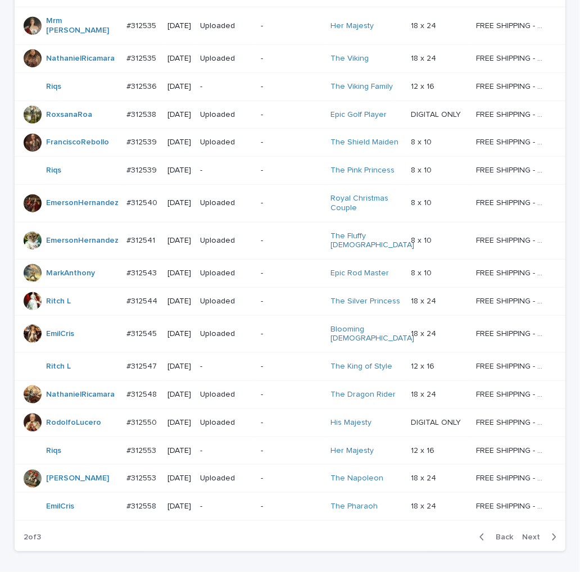
scroll to position [685, 0]
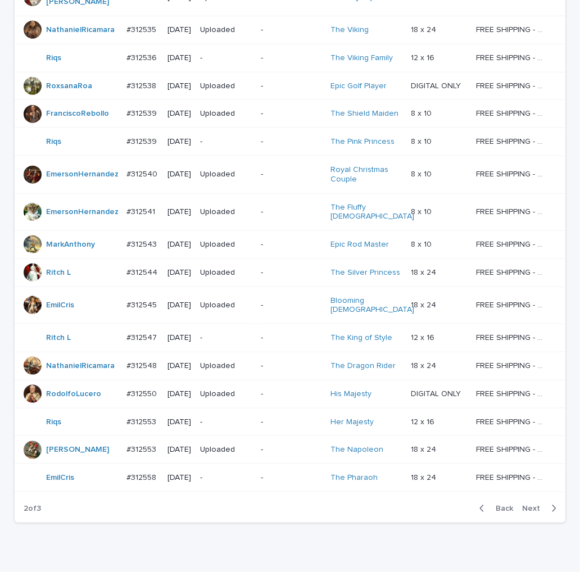
click at [536, 504] on button "Next" at bounding box center [542, 509] width 48 height 10
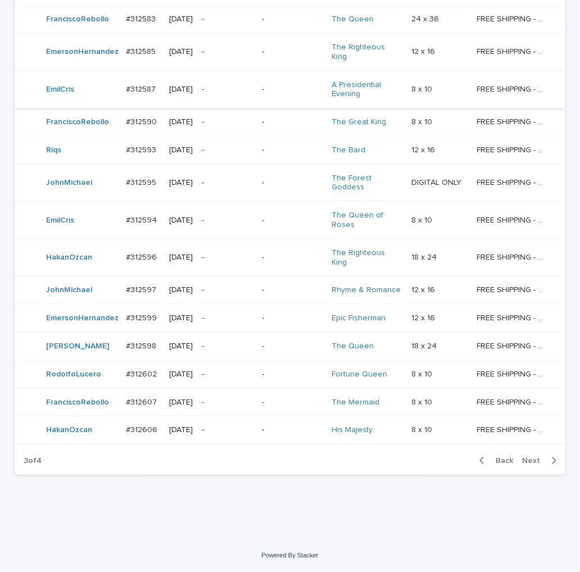
scroll to position [930, 0]
